Goal: Check status: Check status

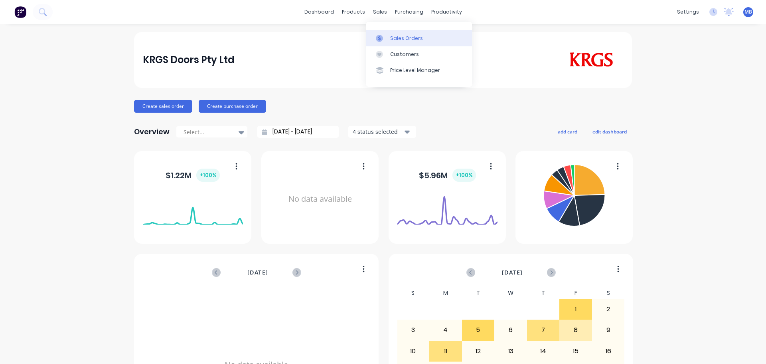
click at [378, 39] on icon at bounding box center [379, 38] width 7 height 7
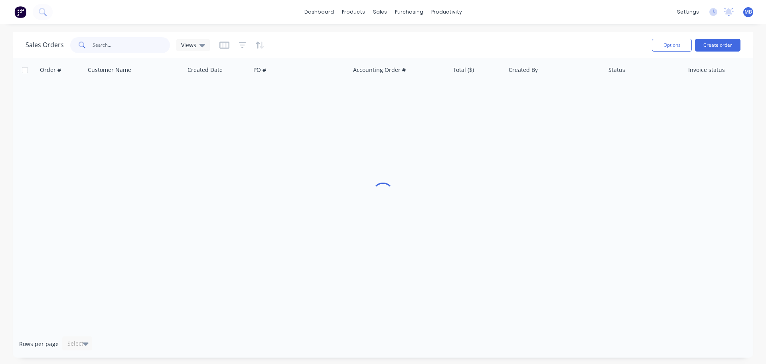
click at [96, 44] on input "text" at bounding box center [132, 45] width 78 height 16
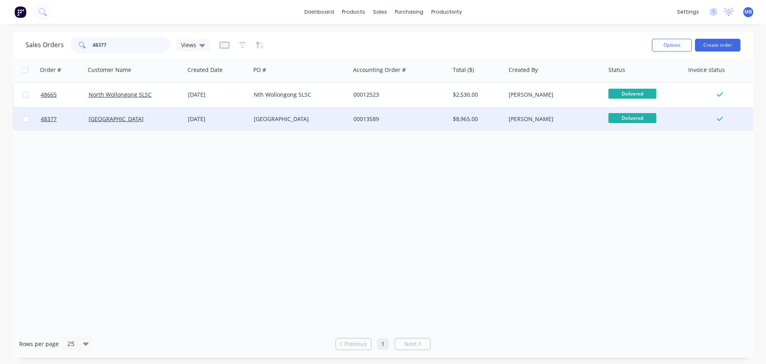
type input "48377"
click at [281, 118] on div "[GEOGRAPHIC_DATA]" at bounding box center [298, 119] width 89 height 8
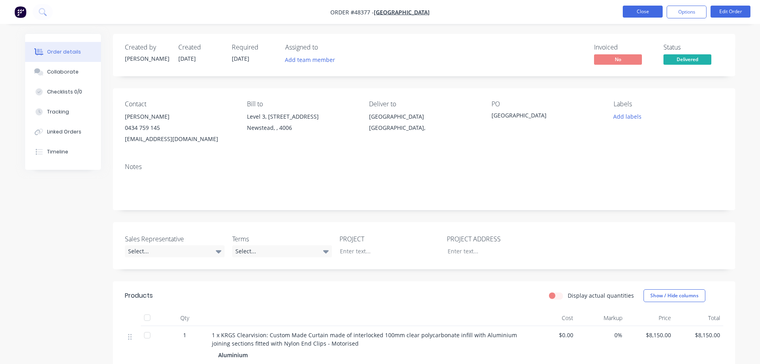
click at [638, 9] on button "Close" at bounding box center [643, 12] width 40 height 12
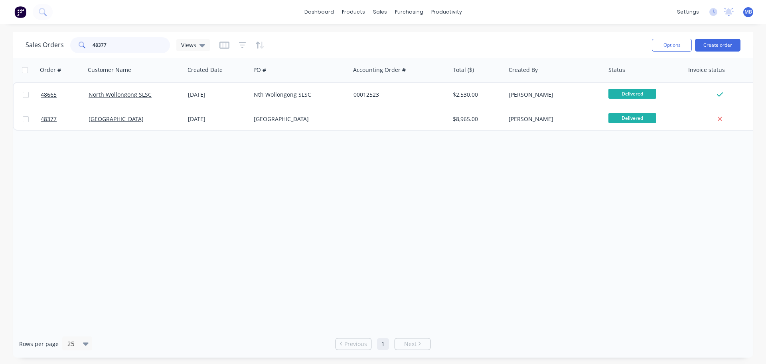
drag, startPoint x: 120, startPoint y: 42, endPoint x: 61, endPoint y: 34, distance: 60.1
click at [63, 34] on div "Sales Orders 48377 Views Options Create order" at bounding box center [383, 45] width 741 height 26
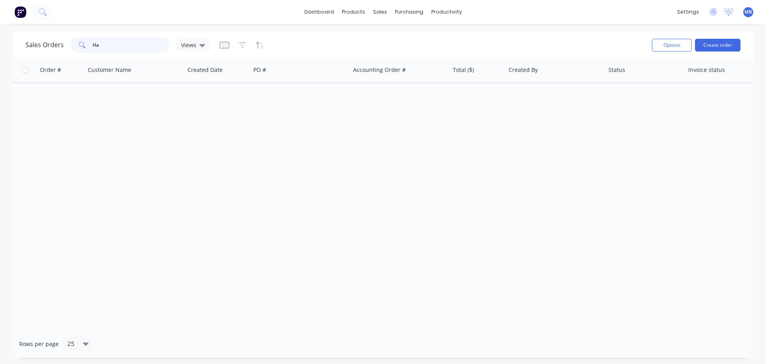
type input "H"
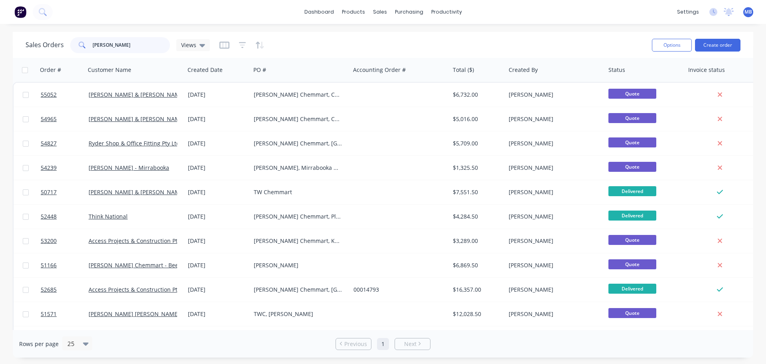
drag, startPoint x: 129, startPoint y: 45, endPoint x: 0, endPoint y: 0, distance: 136.2
click at [0, 19] on div "dashboard products sales purchasing productivity dashboard products Product Cat…" at bounding box center [383, 182] width 766 height 364
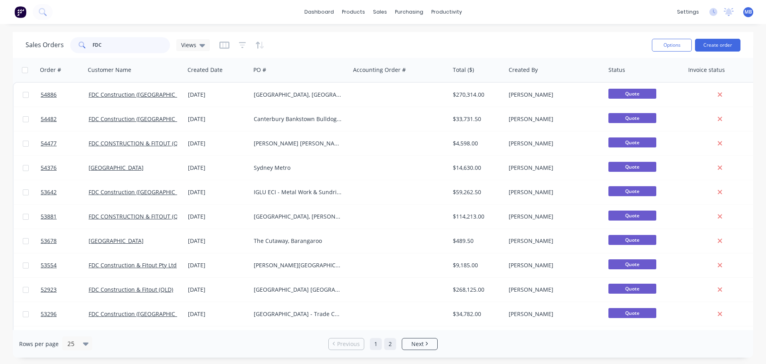
type input "FDC"
click at [392, 344] on link "2" at bounding box center [390, 344] width 12 height 12
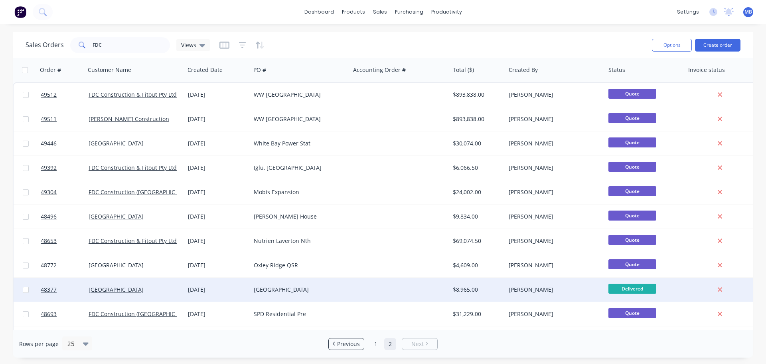
click at [314, 290] on div "[GEOGRAPHIC_DATA]" at bounding box center [298, 289] width 89 height 8
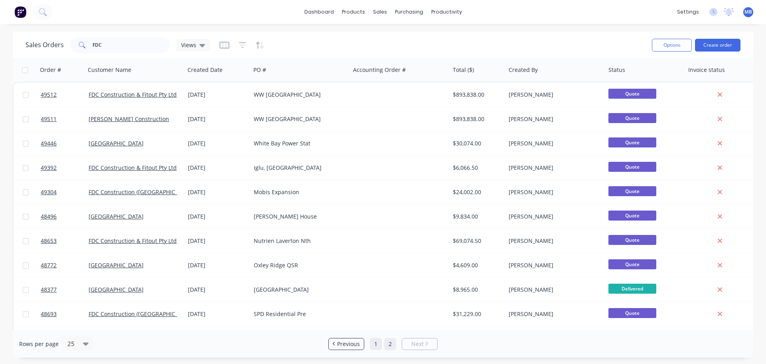
click at [378, 346] on link "1" at bounding box center [376, 344] width 12 height 12
